Goal: Transaction & Acquisition: Download file/media

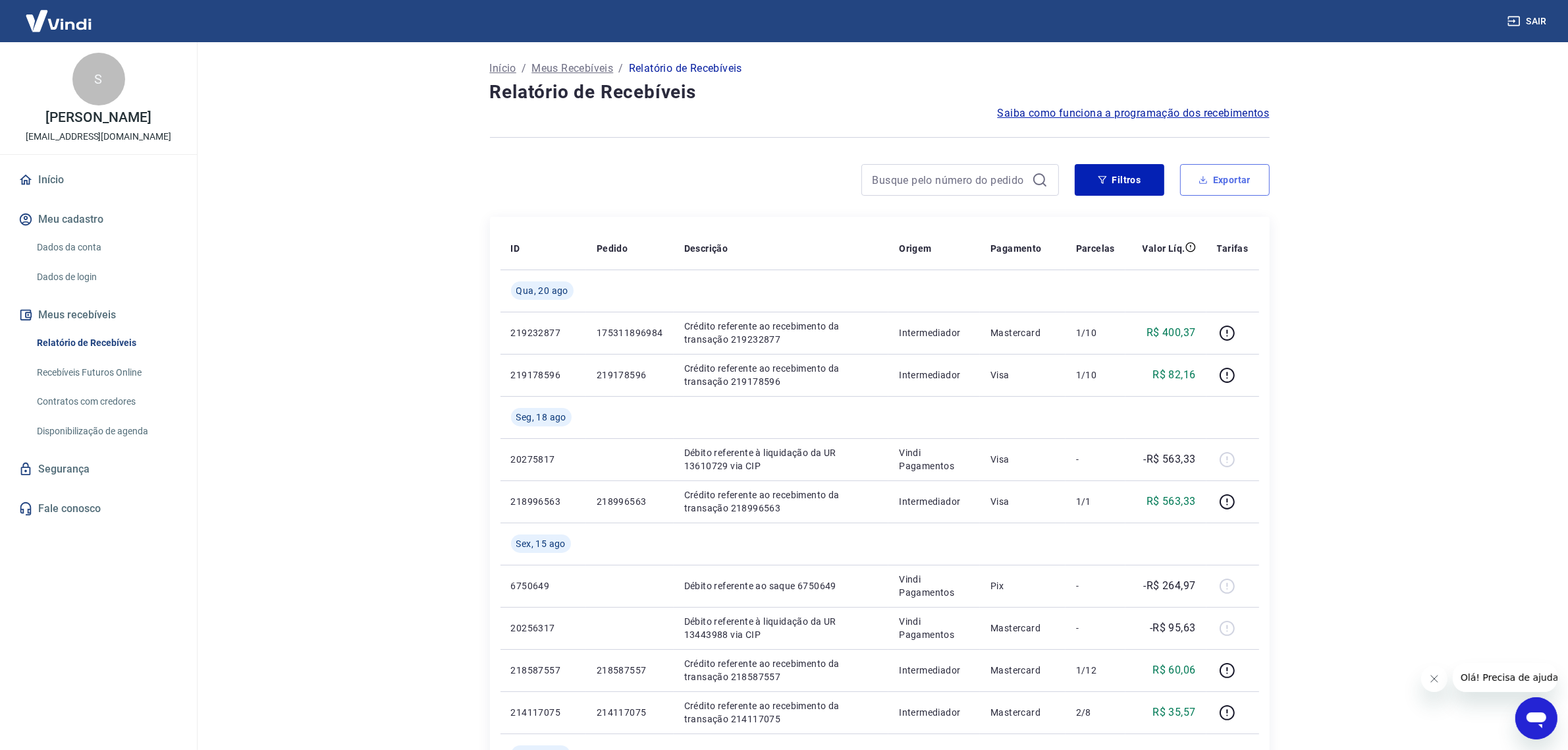
click at [1223, 182] on button "Exportar" at bounding box center [1225, 179] width 89 height 31
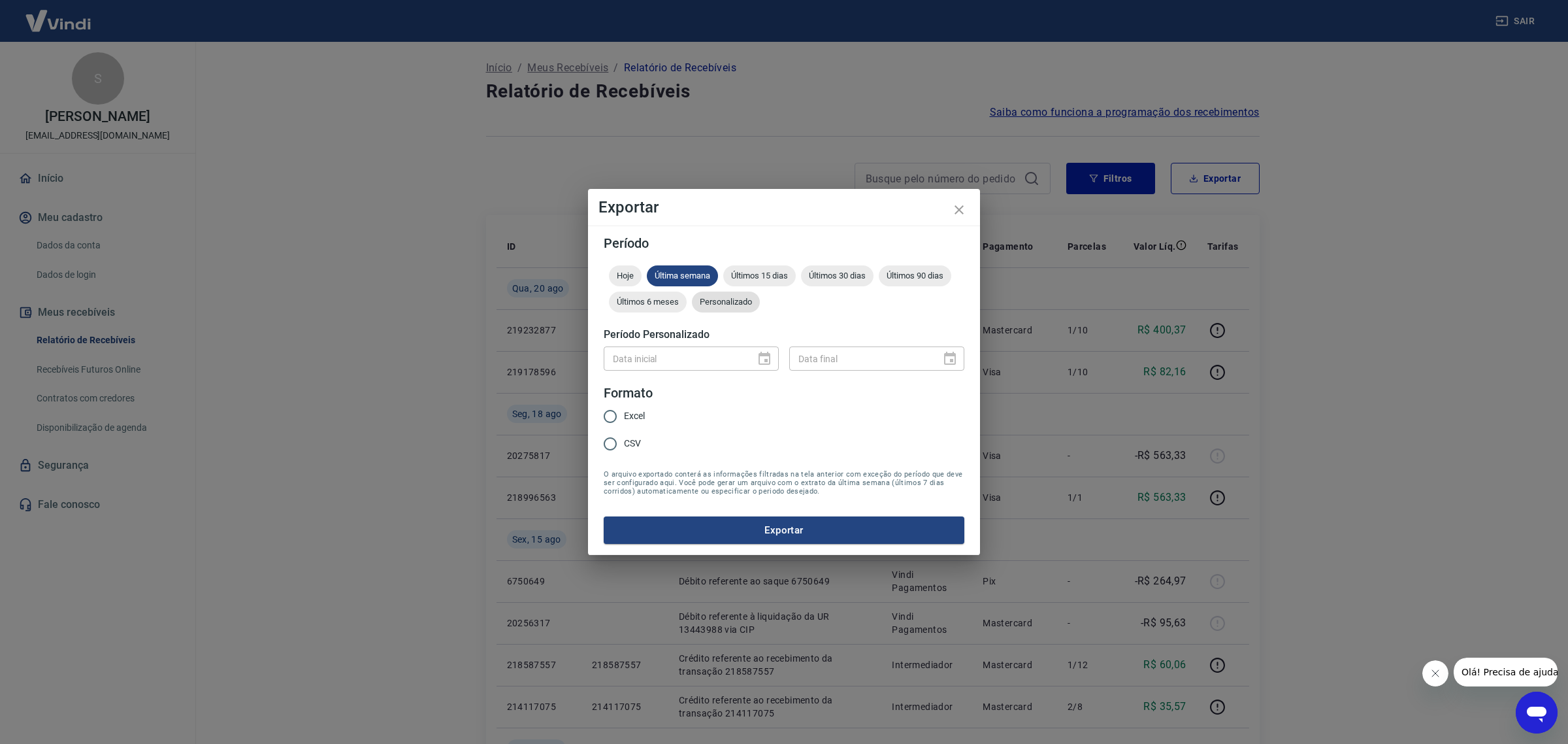
click at [742, 305] on span "Personalizado" at bounding box center [726, 301] width 68 height 10
click at [765, 351] on icon "Choose date" at bounding box center [764, 358] width 16 height 16
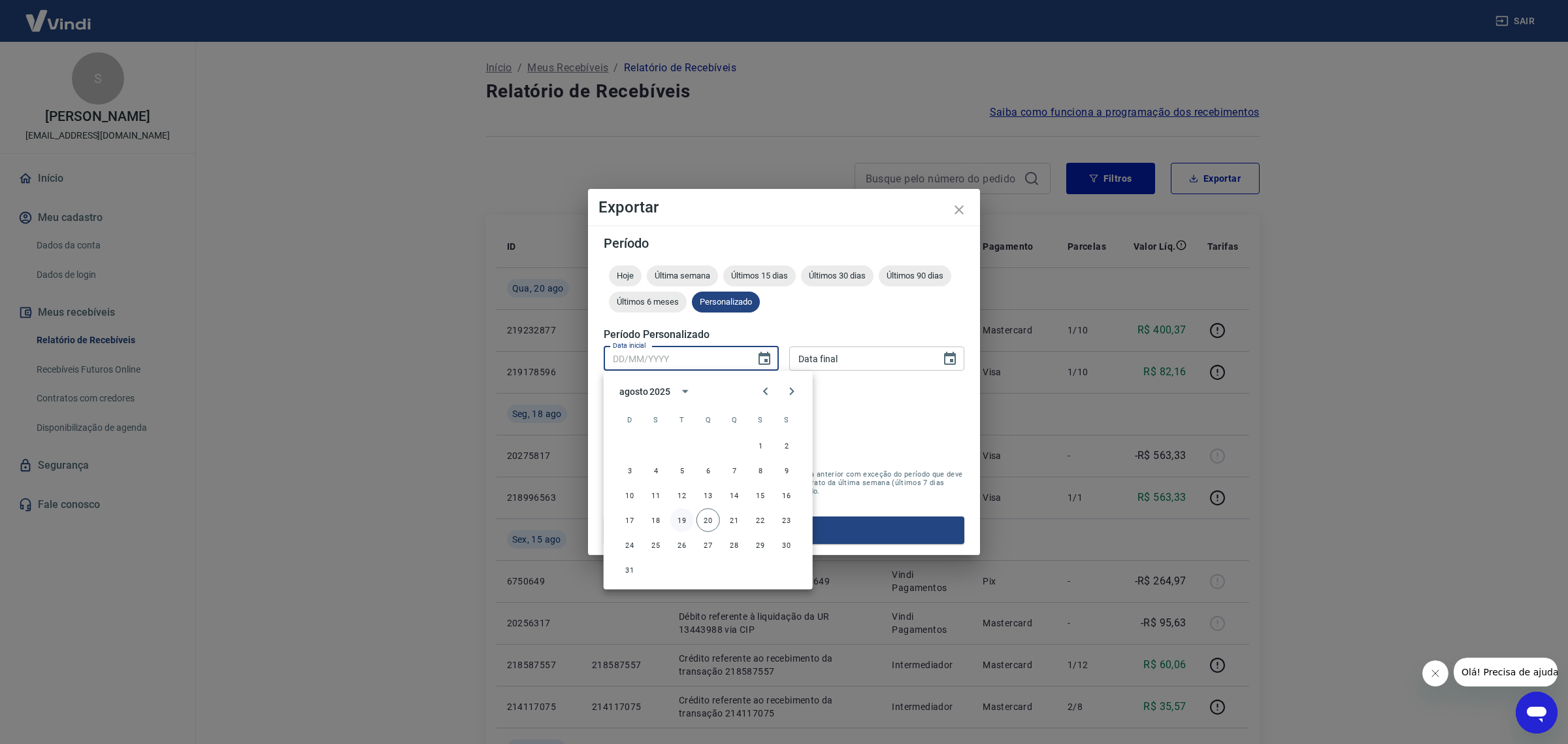
click at [677, 521] on button "19" at bounding box center [682, 520] width 24 height 24
type input "19/08/2025"
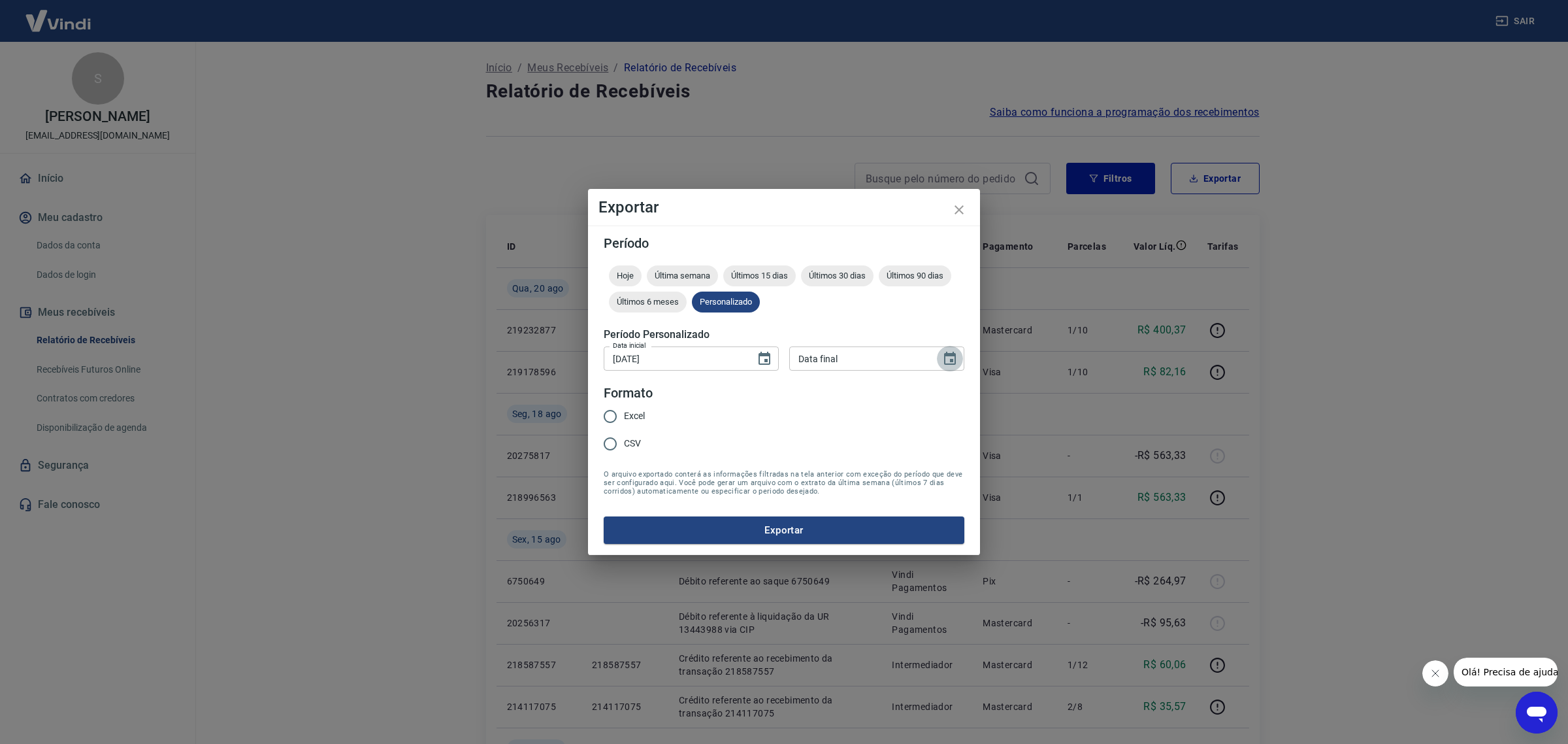
click at [952, 351] on icon "Choose date" at bounding box center [949, 358] width 16 height 16
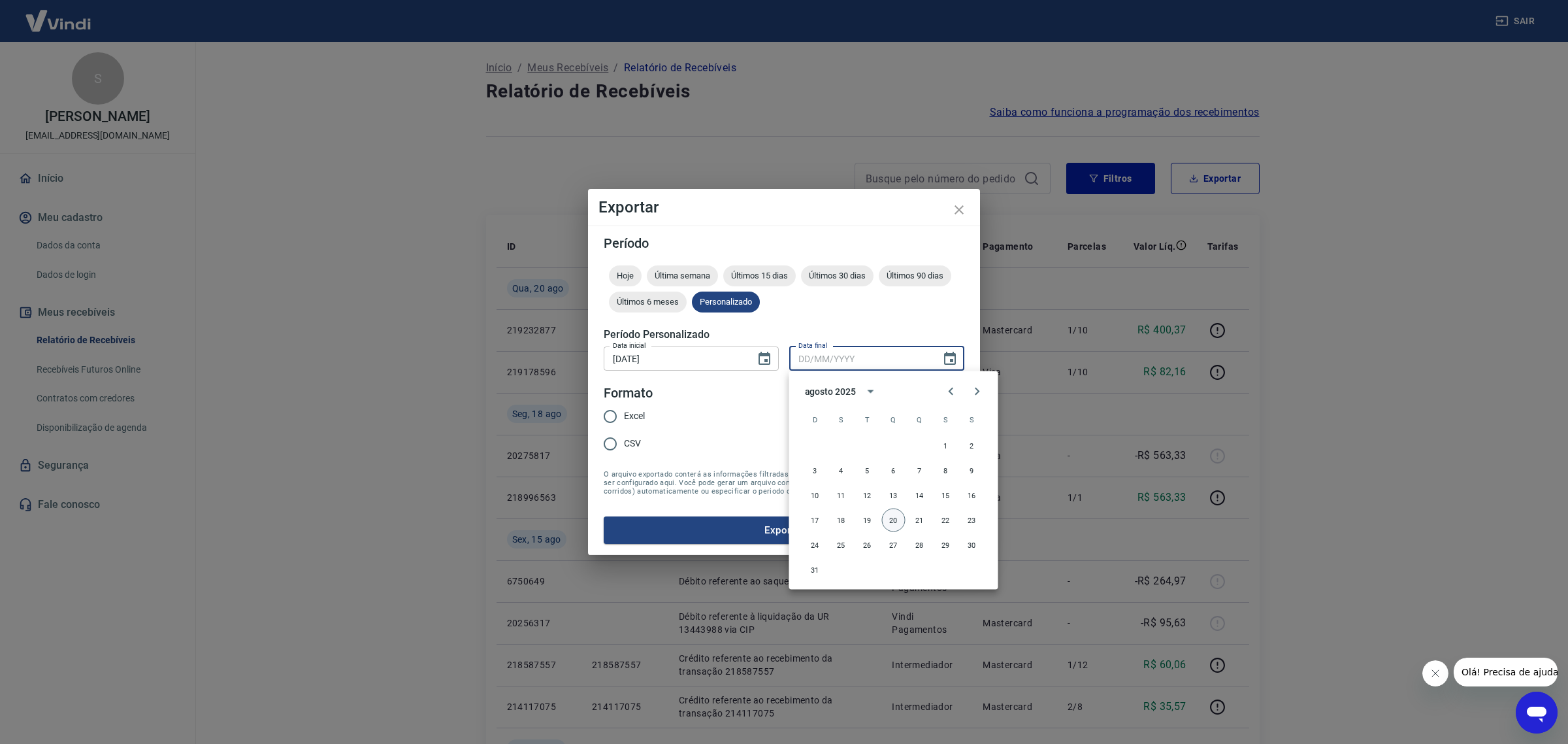
click at [893, 523] on button "20" at bounding box center [894, 520] width 24 height 24
type input "20/08/2025"
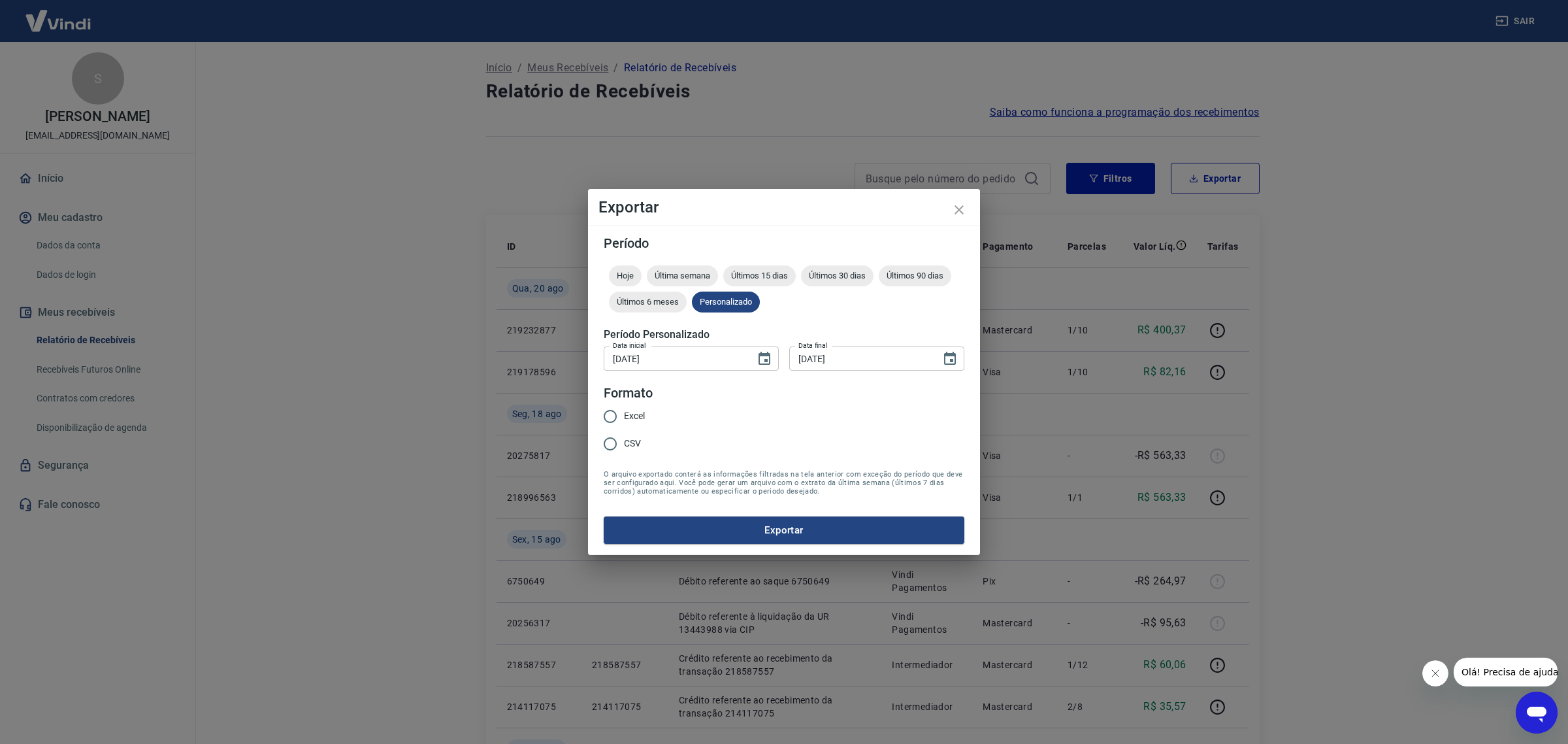
click at [624, 415] on span "Excel" at bounding box center [634, 415] width 21 height 14
click at [624, 415] on input "Excel" at bounding box center [611, 416] width 27 height 27
radio input "true"
click at [767, 529] on button "Exportar" at bounding box center [783, 530] width 361 height 27
